Goal: Task Accomplishment & Management: Manage account settings

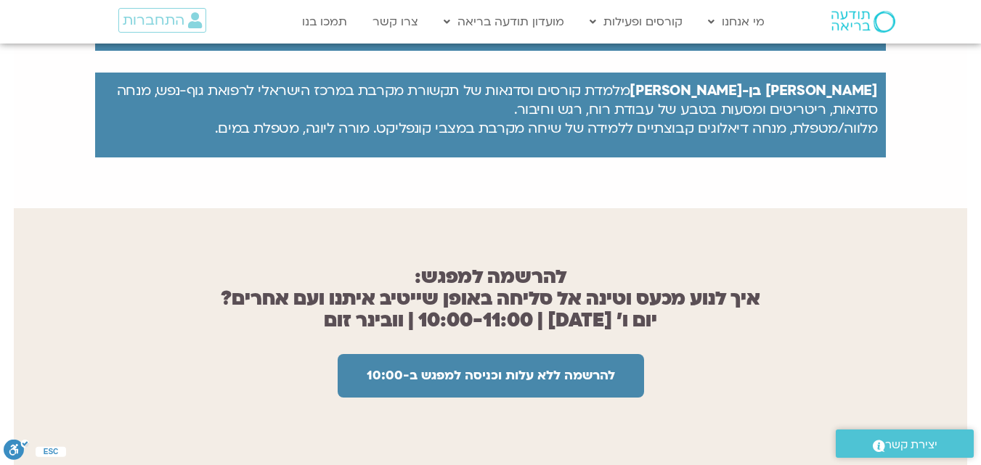
scroll to position [1016, 0]
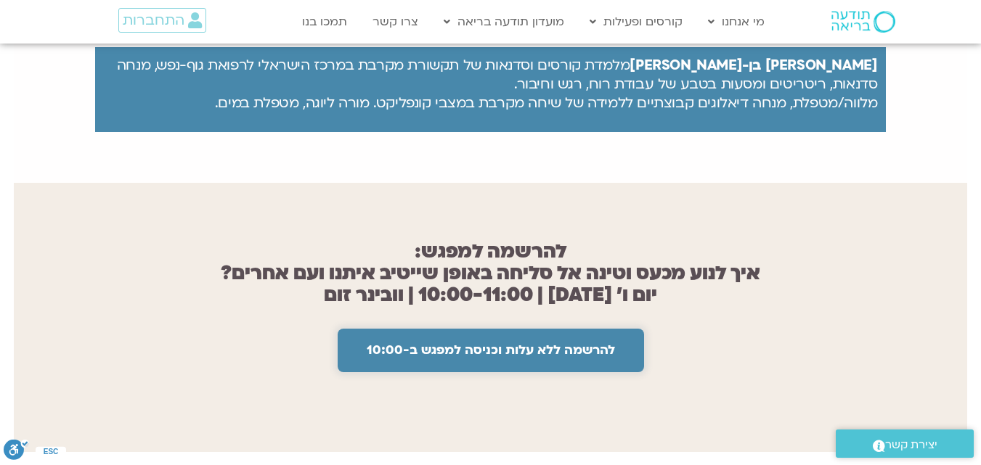
click at [484, 343] on span "להרשמה ללא עלות וכניסה למפגש ב-10:00" at bounding box center [491, 350] width 248 height 15
click at [487, 343] on span "להרשמה ללא עלות וכניסה למפגש ב-10:00" at bounding box center [491, 350] width 248 height 15
click at [476, 343] on span "להרשמה ללא עלות וכניסה למפגש ב-10:00" at bounding box center [491, 350] width 248 height 15
click at [467, 343] on span "להרשמה ללא עלות וכניסה למפגש ב-10:00" at bounding box center [491, 350] width 248 height 15
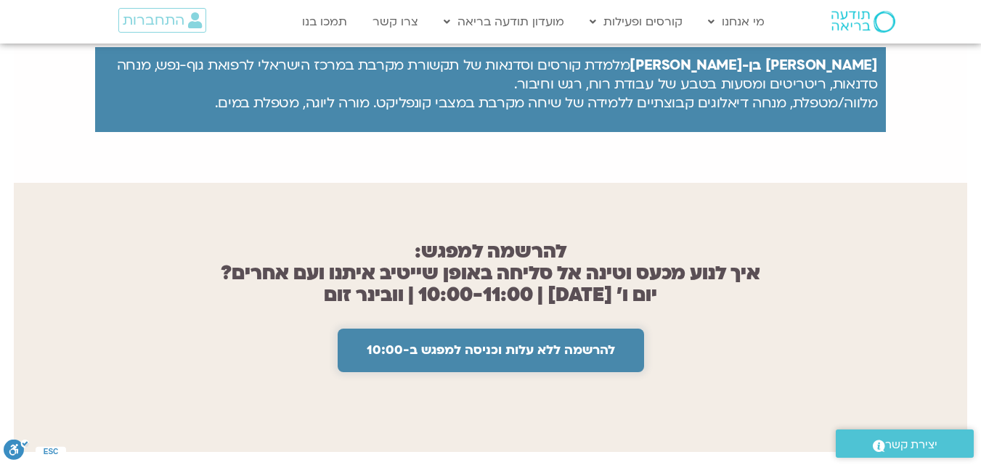
click at [469, 344] on span "להרשמה ללא עלות וכניסה למפגש ב-10:00" at bounding box center [491, 350] width 248 height 15
click at [475, 343] on span "להרשמה ללא עלות וכניסה למפגש ב-10:00" at bounding box center [491, 350] width 248 height 15
drag, startPoint x: 475, startPoint y: 340, endPoint x: 482, endPoint y: 348, distance: 10.3
click at [482, 348] on span "להרשמה ללא עלות וכניסה למפגש ב-10:00" at bounding box center [491, 350] width 248 height 15
click at [160, 20] on span "התחברות" at bounding box center [154, 20] width 62 height 16
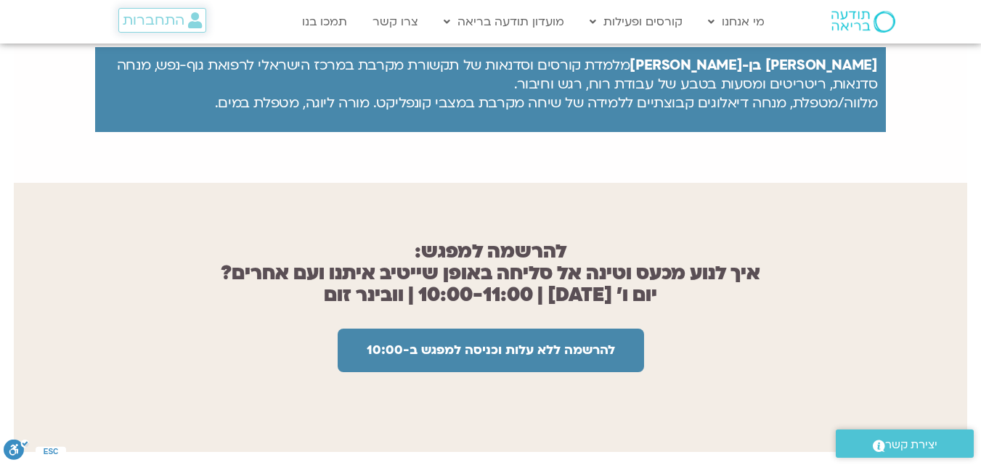
click at [155, 21] on span "התחברות" at bounding box center [154, 20] width 62 height 16
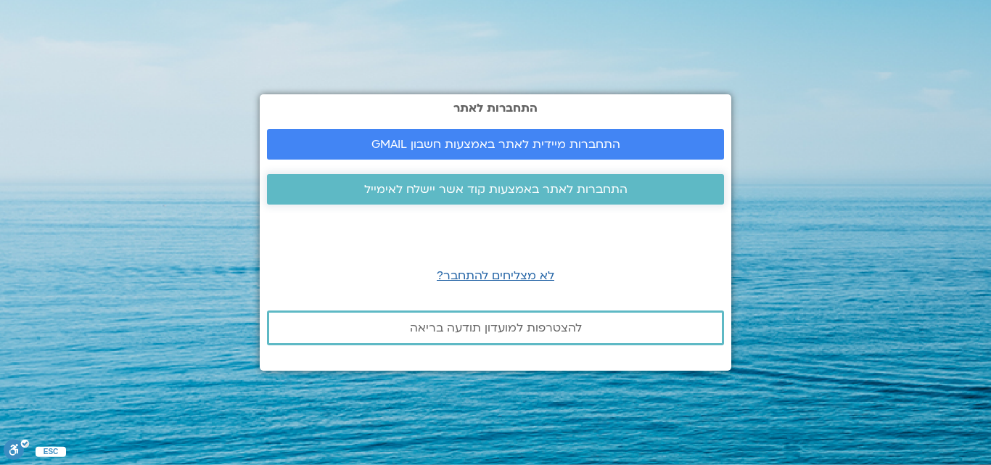
click at [495, 191] on span "התחברות לאתר באמצעות קוד אשר יישלח לאימייל" at bounding box center [495, 189] width 263 height 13
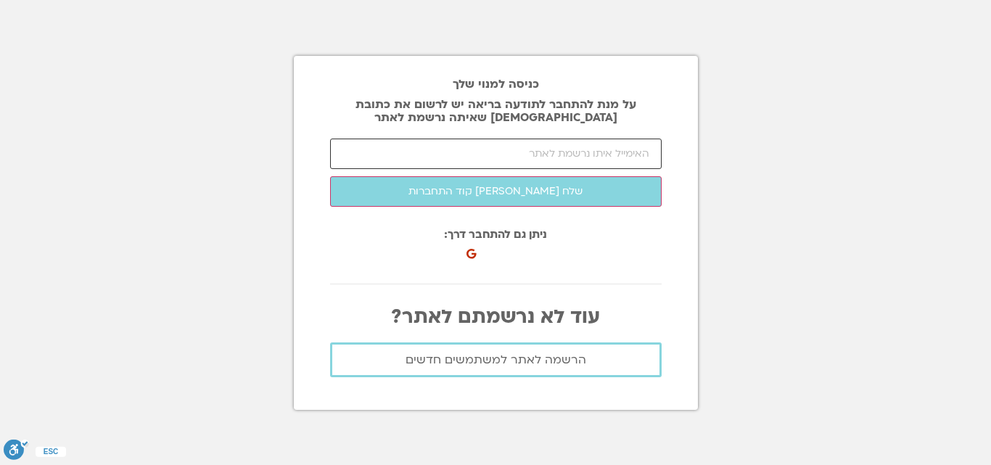
click at [586, 158] on input "email" at bounding box center [496, 154] width 332 height 30
click at [643, 142] on input "SIGAL1245" at bounding box center [496, 154] width 332 height 30
click at [650, 155] on input "SIGAL1245" at bounding box center [496, 154] width 332 height 30
click at [650, 153] on input "@WALLA.COMSIGAL1245" at bounding box center [496, 154] width 332 height 30
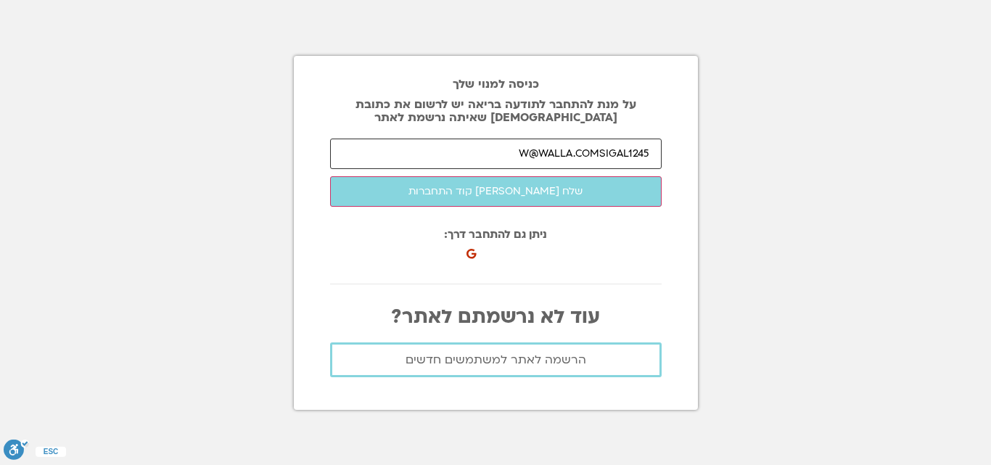
type input "@WALLA.COMSIGAL1245"
drag, startPoint x: 517, startPoint y: 155, endPoint x: 690, endPoint y: 168, distance: 173.3
click at [687, 170] on div "כניסה למנוי שלך על מנת להתחבר לתודעה בריאה יש לרשום את כתובת [DEMOGRAPHIC_DATA]…" at bounding box center [496, 233] width 404 height 354
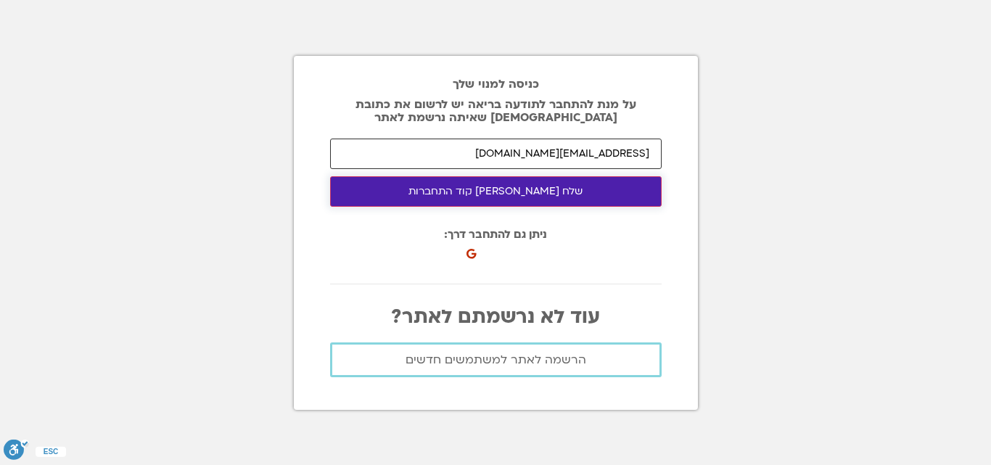
type input "[EMAIL_ADDRESS][DOMAIN_NAME]"
click at [521, 191] on button "שלח לי קוד התחברות" at bounding box center [496, 191] width 332 height 30
click at [527, 189] on button "שלח לי קוד התחברות" at bounding box center [496, 191] width 332 height 30
click at [529, 192] on button "שלח לי קוד התחברות" at bounding box center [496, 191] width 332 height 30
